Goal: Information Seeking & Learning: Learn about a topic

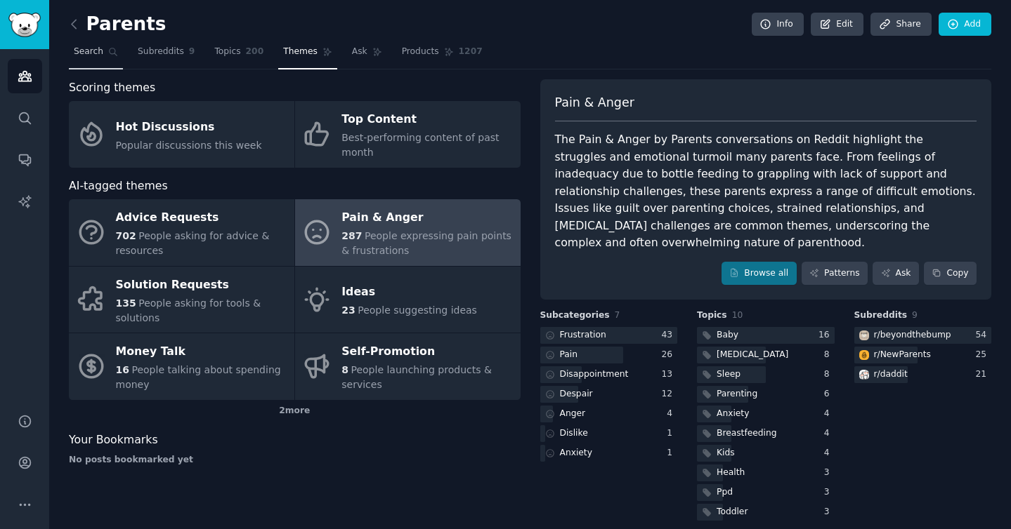
click at [86, 57] on span "Search" at bounding box center [88, 52] width 29 height 13
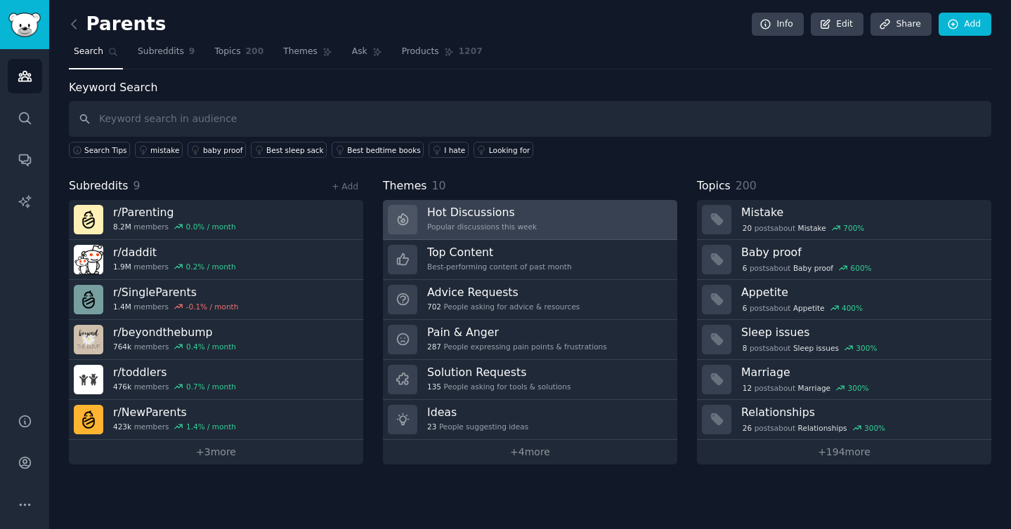
click at [560, 231] on link "Hot Discussions Popular discussions this week" at bounding box center [530, 220] width 294 height 40
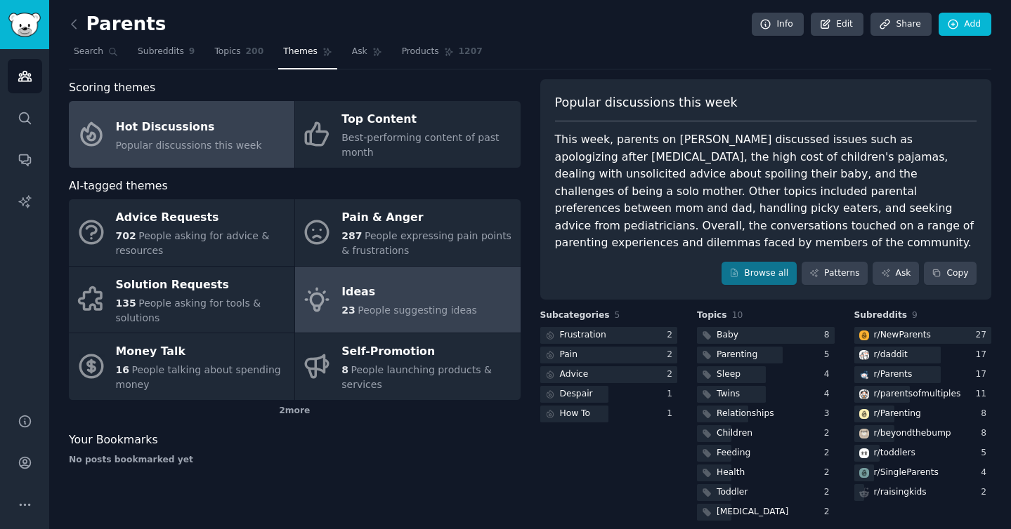
click at [472, 289] on link "Ideas 23 People suggesting ideas" at bounding box center [407, 300] width 225 height 67
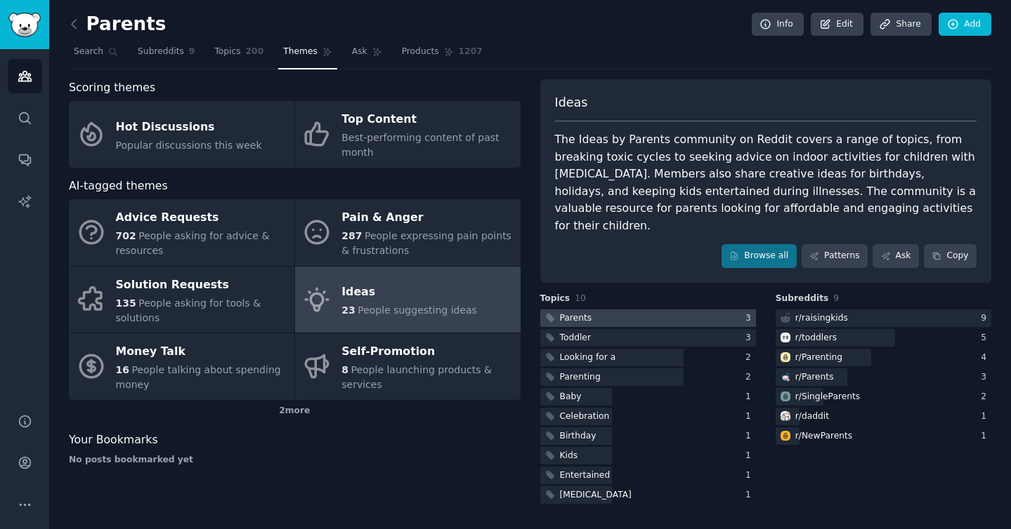
click at [656, 310] on div at bounding box center [648, 319] width 216 height 18
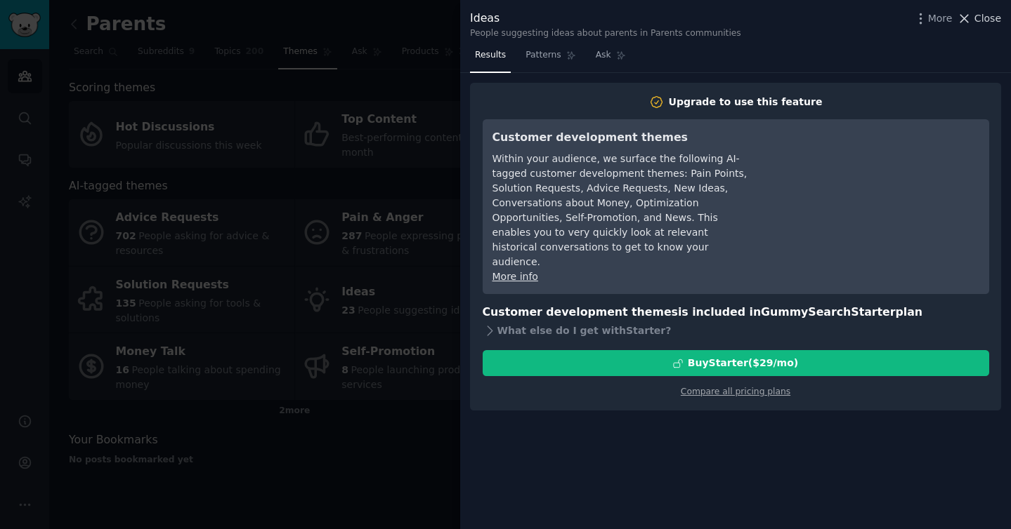
click at [978, 19] on span "Close" at bounding box center [987, 18] width 27 height 15
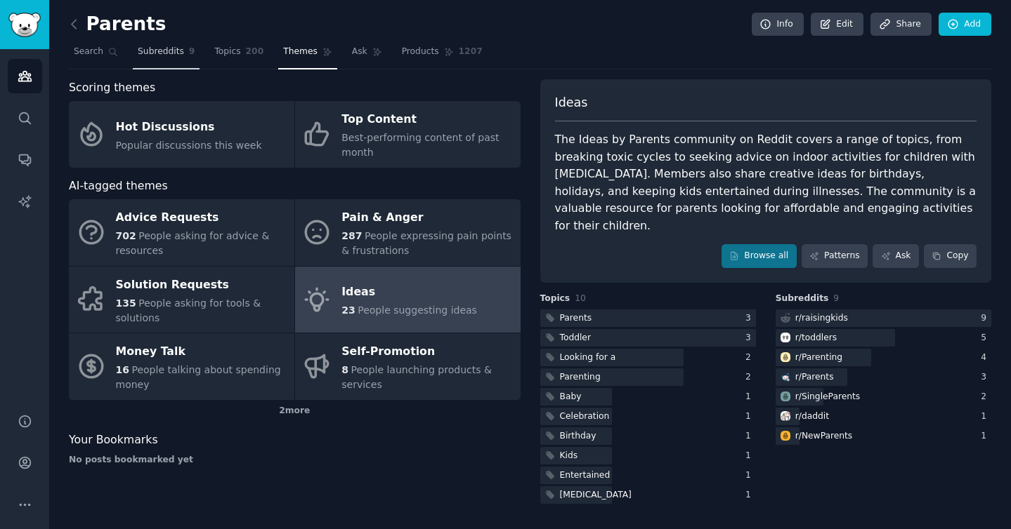
click at [157, 48] on span "Subreddits" at bounding box center [161, 52] width 46 height 13
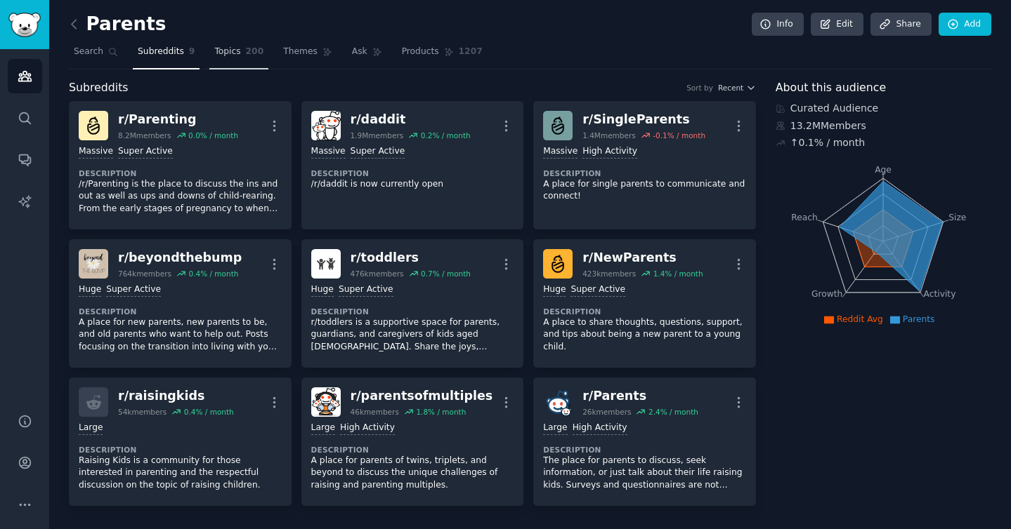
click at [258, 54] on span "200" at bounding box center [255, 52] width 18 height 13
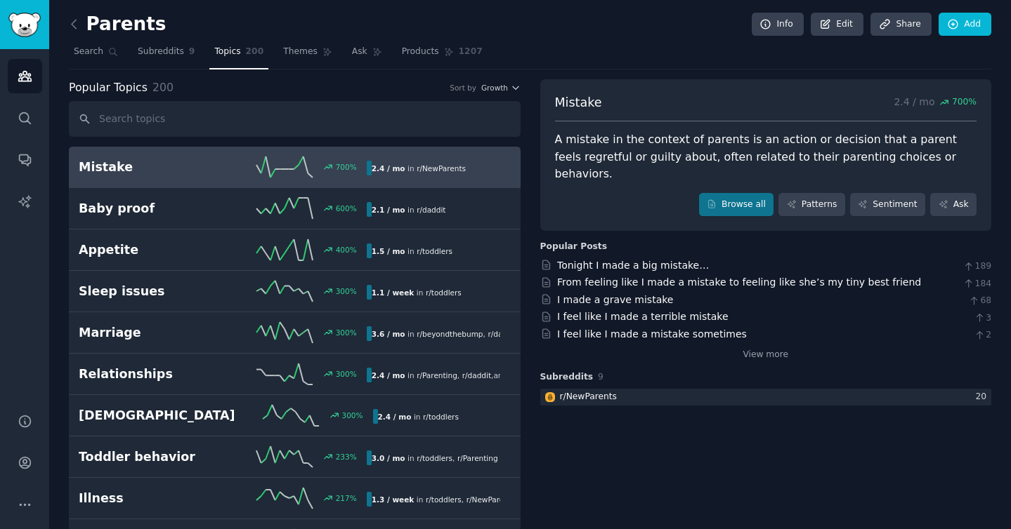
click at [650, 33] on div "Parents Info Edit Share Add" at bounding box center [530, 27] width 922 height 29
